Goal: Navigation & Orientation: Find specific page/section

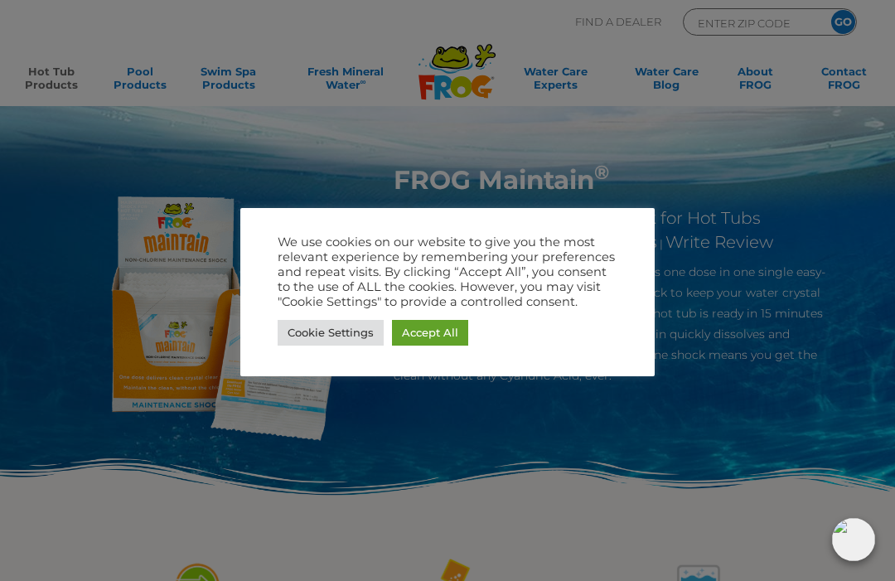
click at [349, 334] on link "Cookie Settings" at bounding box center [331, 333] width 106 height 26
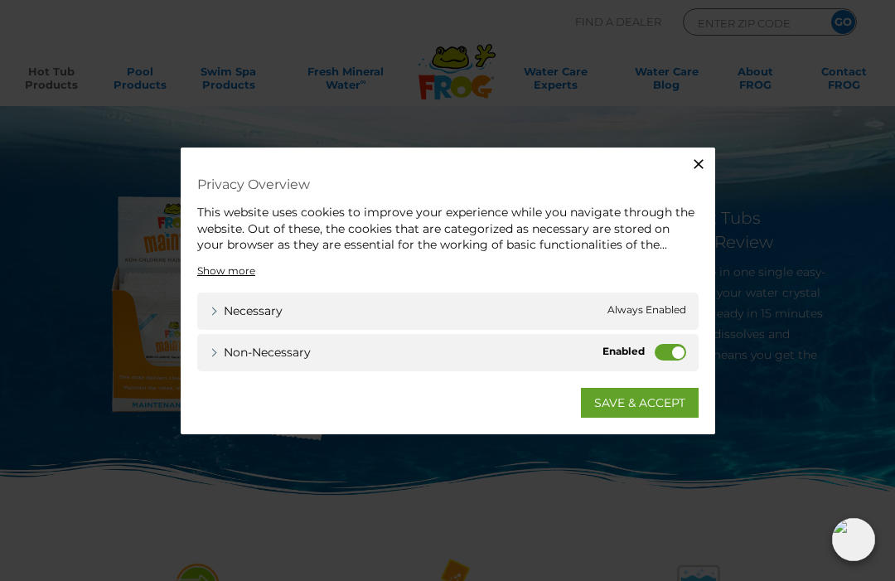
click at [672, 346] on label "Non-necessary" at bounding box center [670, 351] width 31 height 17
click at [0, 0] on input "Non-necessary" at bounding box center [0, 0] width 0 height 0
click at [655, 405] on link "SAVE & ACCEPT" at bounding box center [640, 402] width 118 height 30
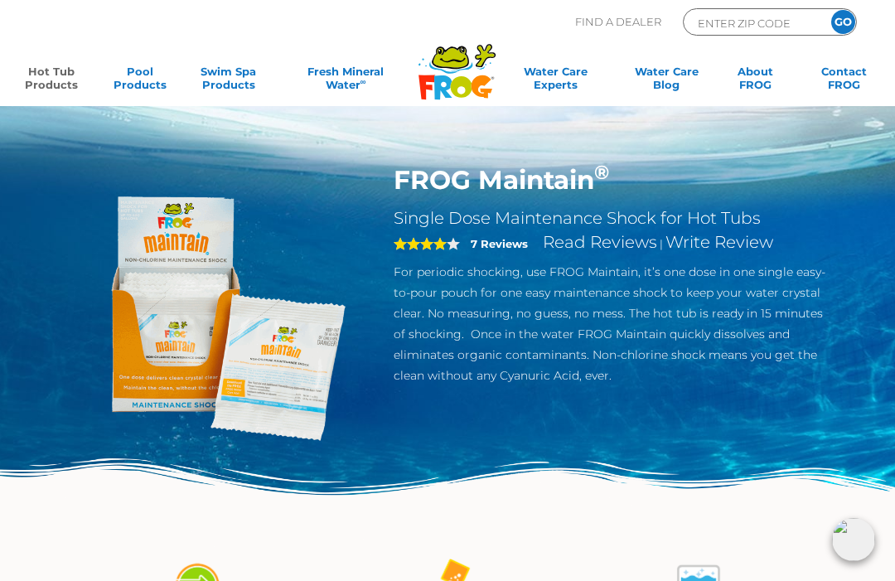
click at [746, 27] on input "ENTER ZIP CODE" at bounding box center [752, 22] width 112 height 19
type input "14830"
click at [843, 22] on input "GO" at bounding box center [843, 22] width 24 height 24
click at [846, 21] on input "GO" at bounding box center [843, 22] width 24 height 24
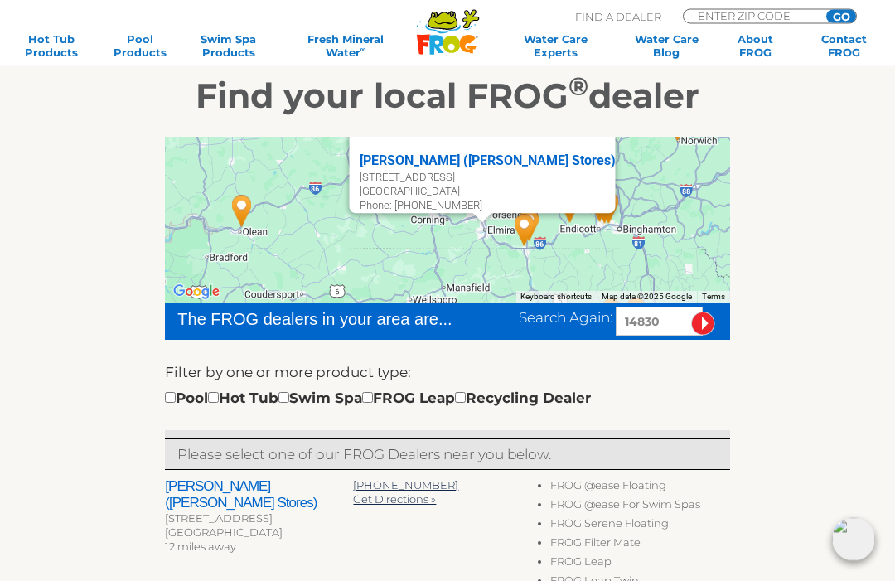
scroll to position [215, 0]
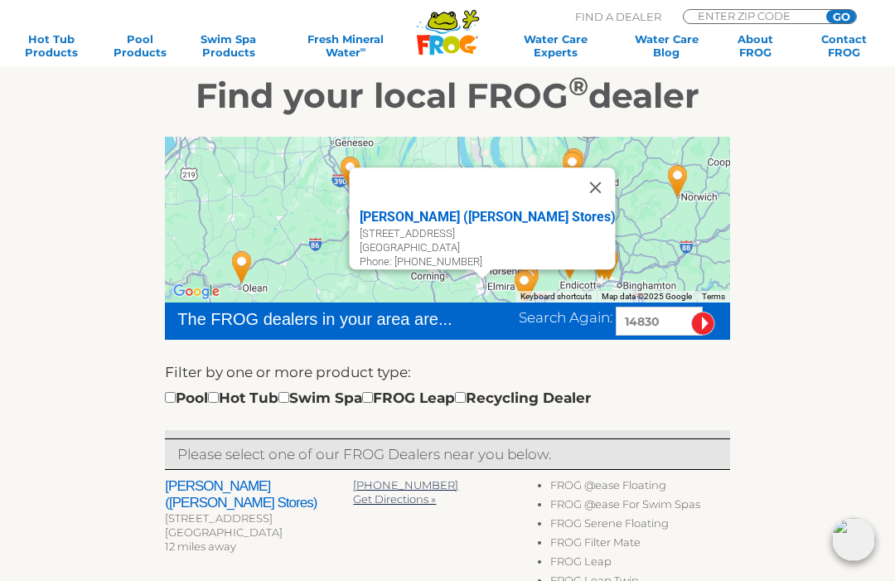
click at [584, 181] on button "Close" at bounding box center [595, 187] width 40 height 40
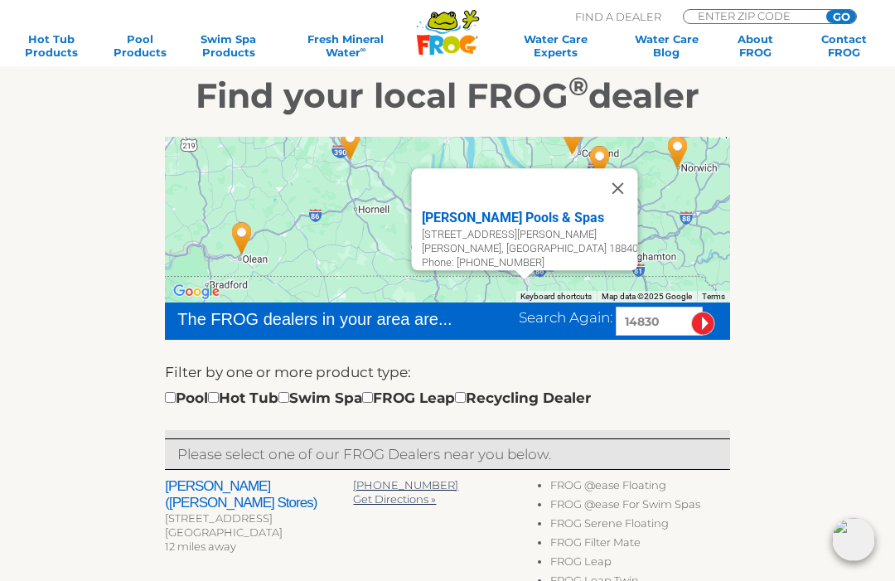
click at [619, 181] on button "Close" at bounding box center [617, 188] width 40 height 40
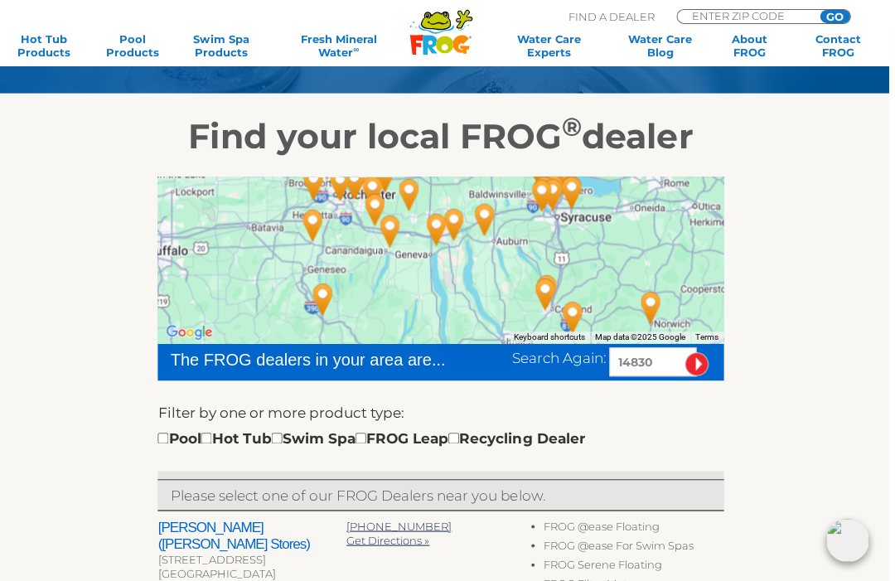
scroll to position [178, 0]
